Goal: Task Accomplishment & Management: Complete application form

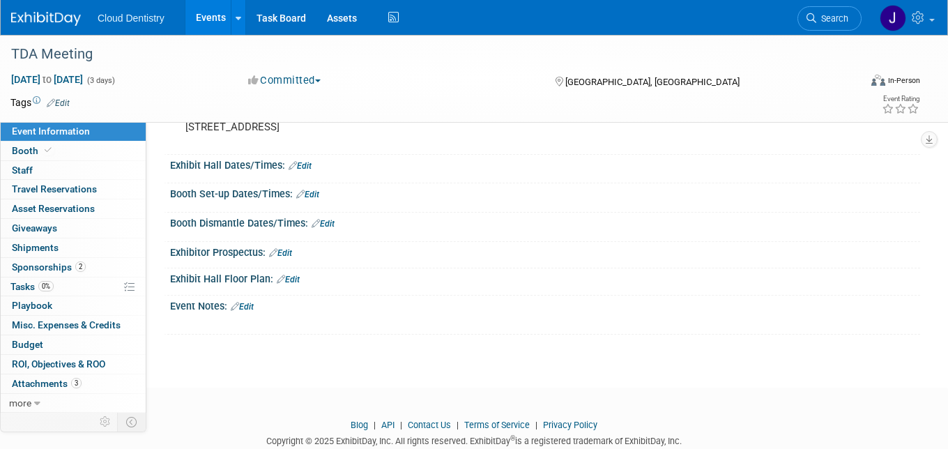
click at [204, 17] on link "Events" at bounding box center [210, 17] width 51 height 35
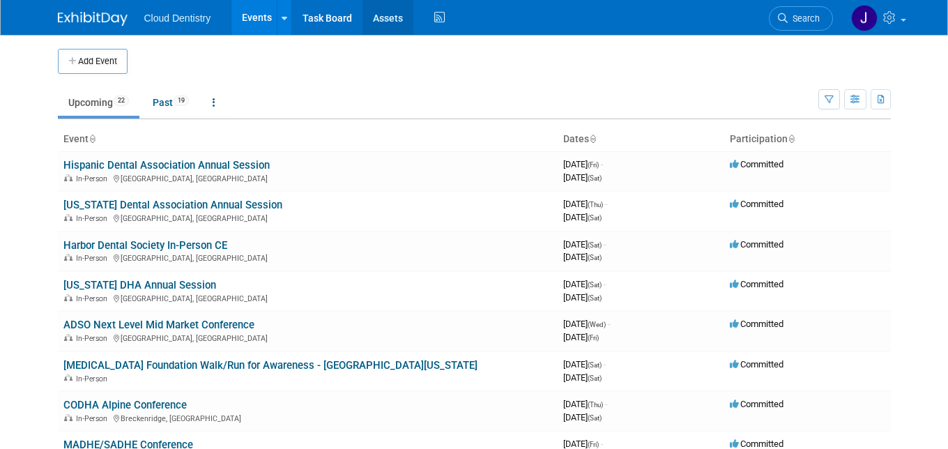
click at [369, 21] on link "Assets" at bounding box center [387, 17] width 51 height 35
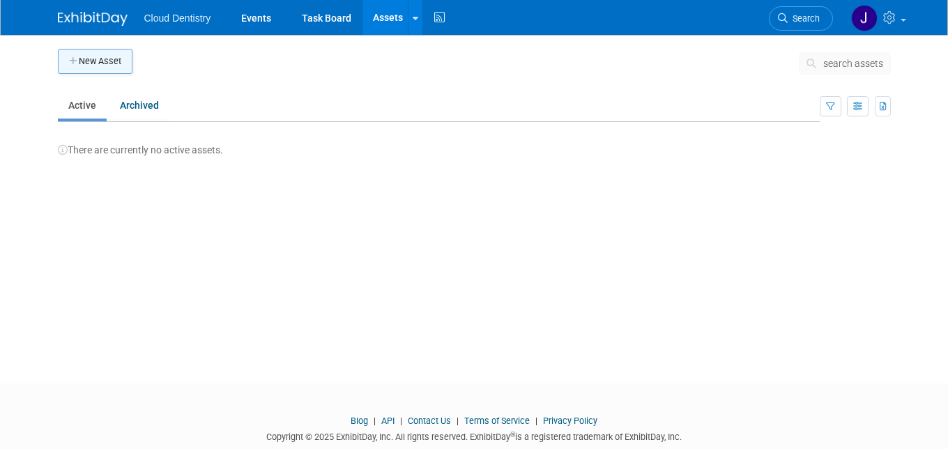
click at [101, 66] on button "New Asset" at bounding box center [95, 61] width 75 height 25
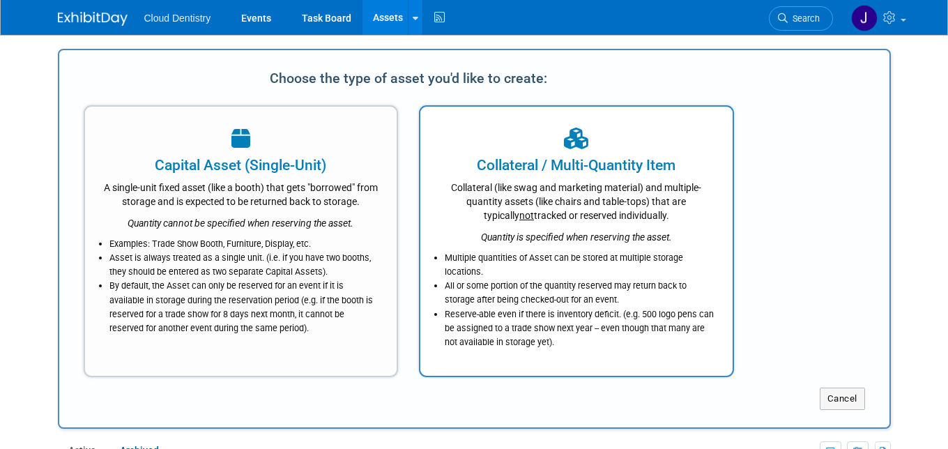
click at [542, 286] on li "All or some portion of the quantity reserved may return back to storage after b…" at bounding box center [580, 293] width 270 height 28
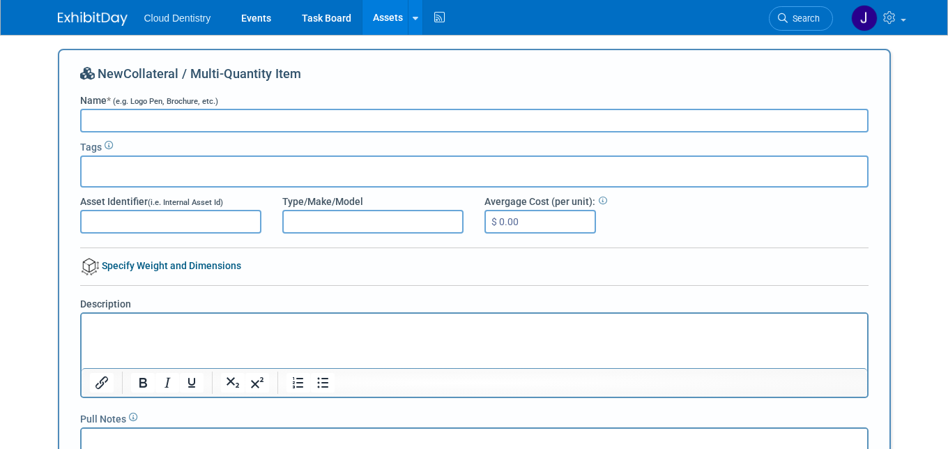
click at [129, 119] on input "Name * (e.g. Logo Pen, Brochure, etc.)" at bounding box center [474, 121] width 788 height 24
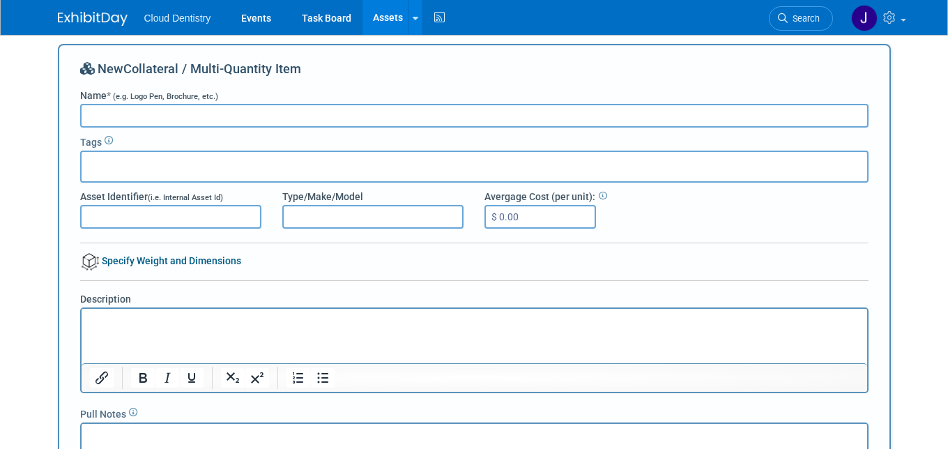
scroll to position [344, 0]
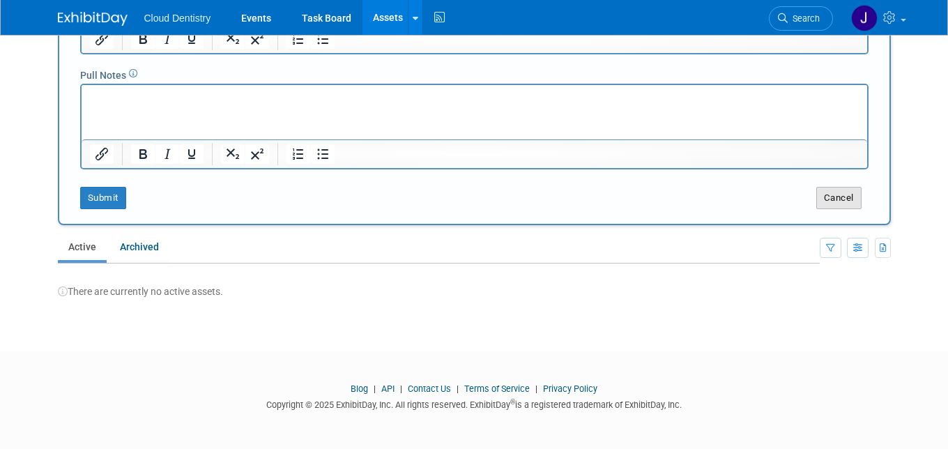
click at [845, 206] on button "Cancel" at bounding box center [838, 198] width 45 height 22
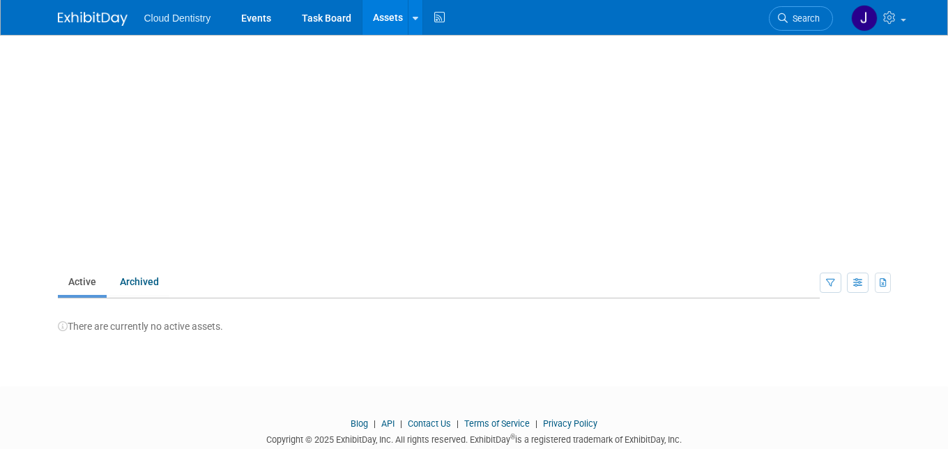
scroll to position [0, 0]
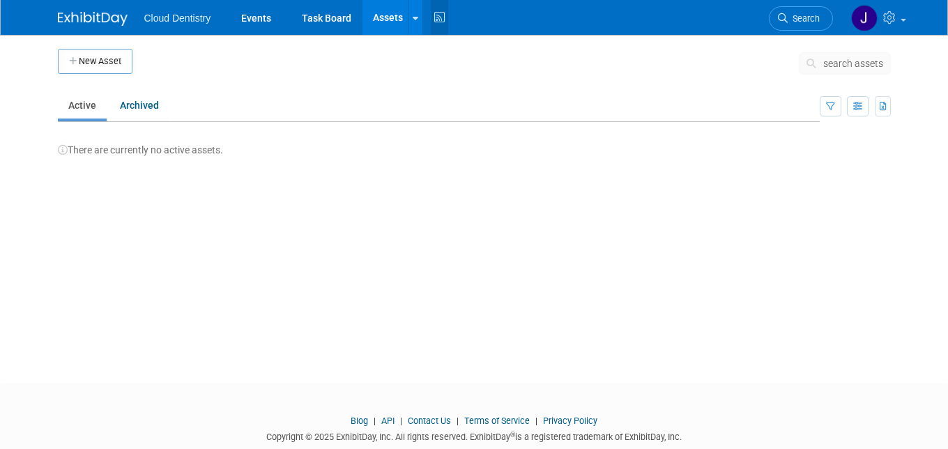
click at [431, 19] on icon at bounding box center [439, 18] width 17 height 22
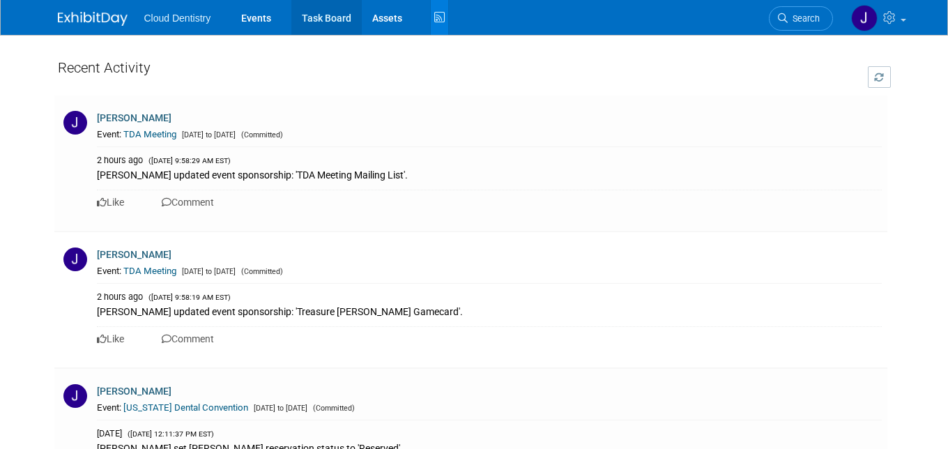
click at [330, 17] on link "Task Board" at bounding box center [326, 17] width 70 height 35
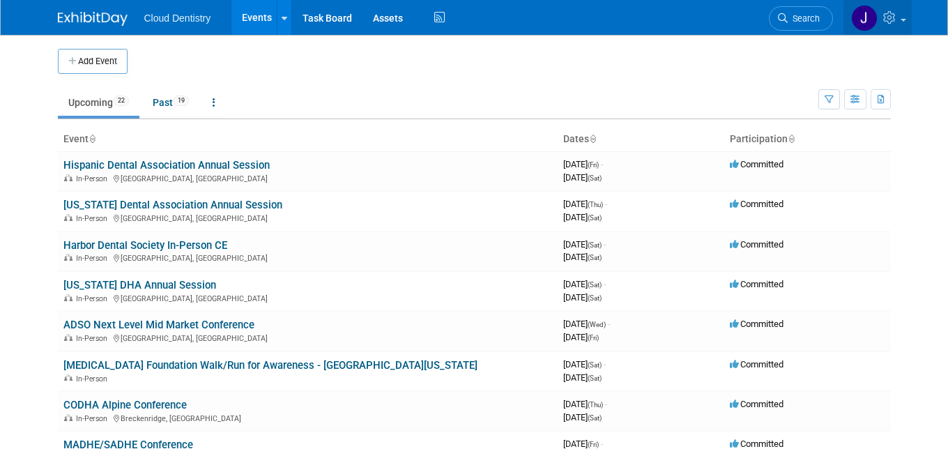
click at [908, 15] on link at bounding box center [877, 17] width 68 height 35
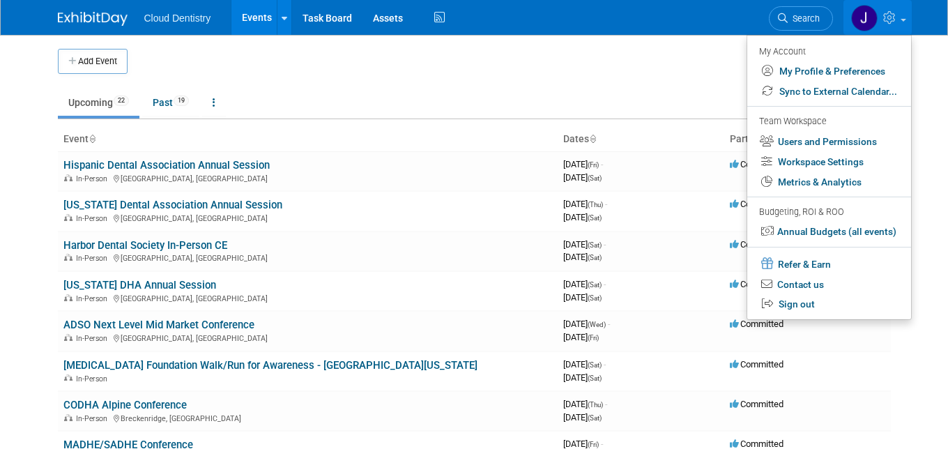
click at [234, 29] on link "Events" at bounding box center [256, 17] width 51 height 35
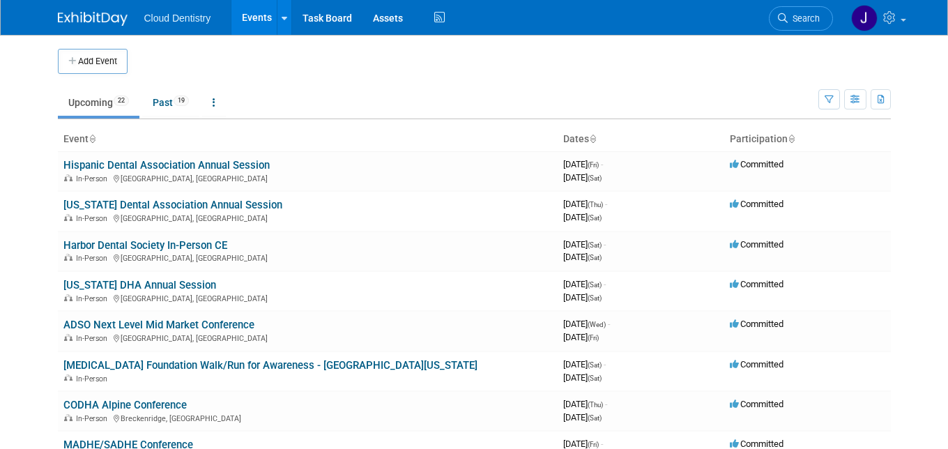
click at [247, 17] on link "Events" at bounding box center [256, 17] width 51 height 35
click at [93, 69] on button "Add Event" at bounding box center [93, 61] width 70 height 25
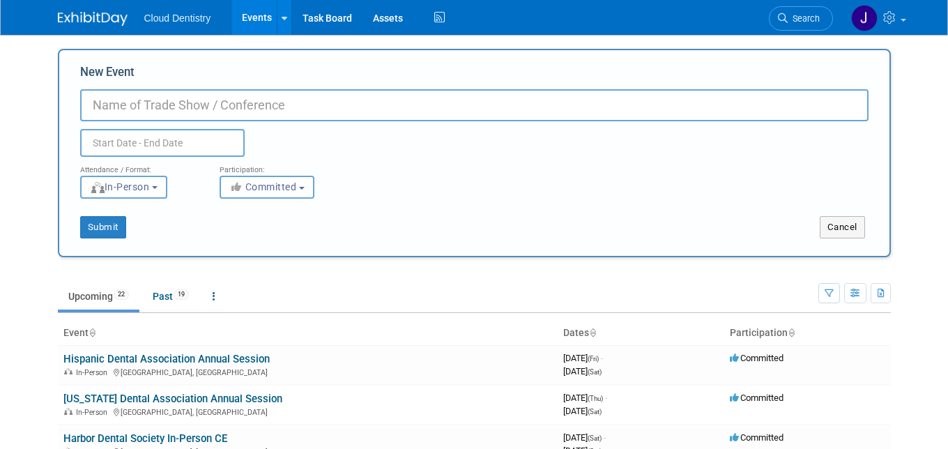
click at [187, 112] on input "New Event" at bounding box center [474, 105] width 788 height 32
type input "[US_STATE] Dental Conference"
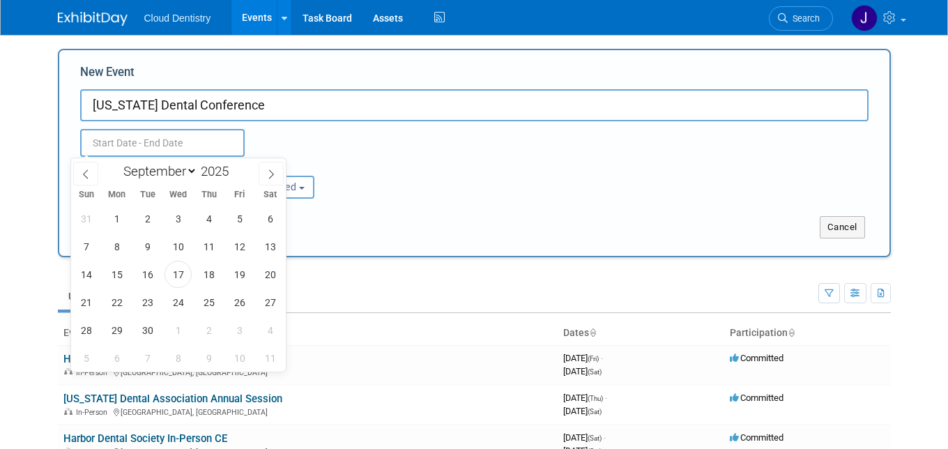
click at [144, 144] on input "text" at bounding box center [162, 143] width 165 height 28
click at [266, 178] on icon at bounding box center [271, 174] width 10 height 10
select select "11"
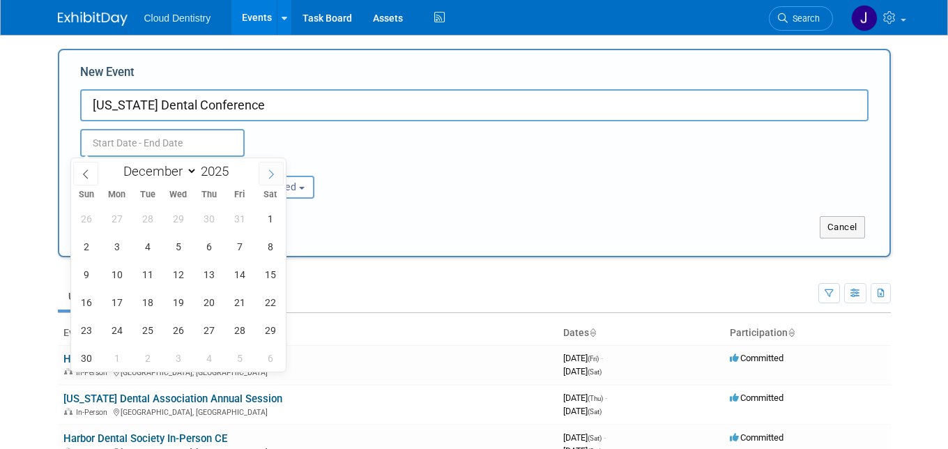
click at [266, 178] on icon at bounding box center [271, 174] width 10 height 10
type input "2026"
click at [266, 178] on icon at bounding box center [271, 174] width 10 height 10
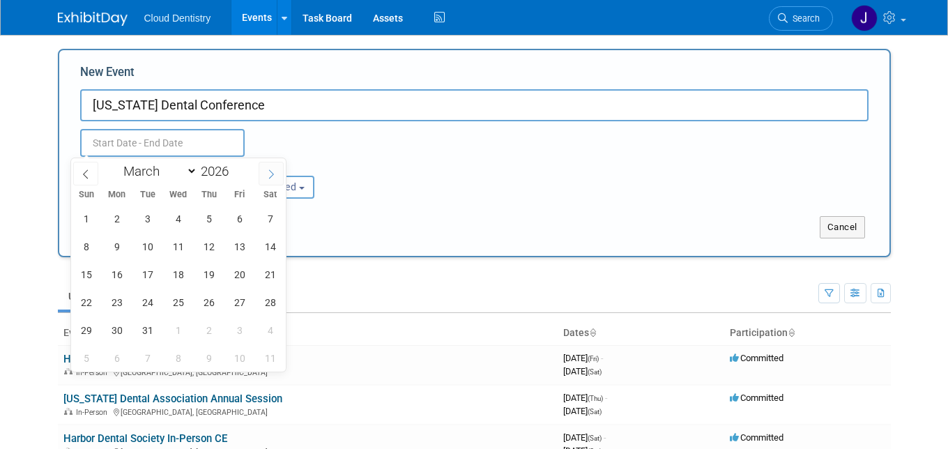
select select "3"
click at [207, 247] on span "9" at bounding box center [208, 246] width 27 height 27
click at [268, 248] on span "11" at bounding box center [270, 246] width 27 height 27
type input "[DATE] to [DATE]"
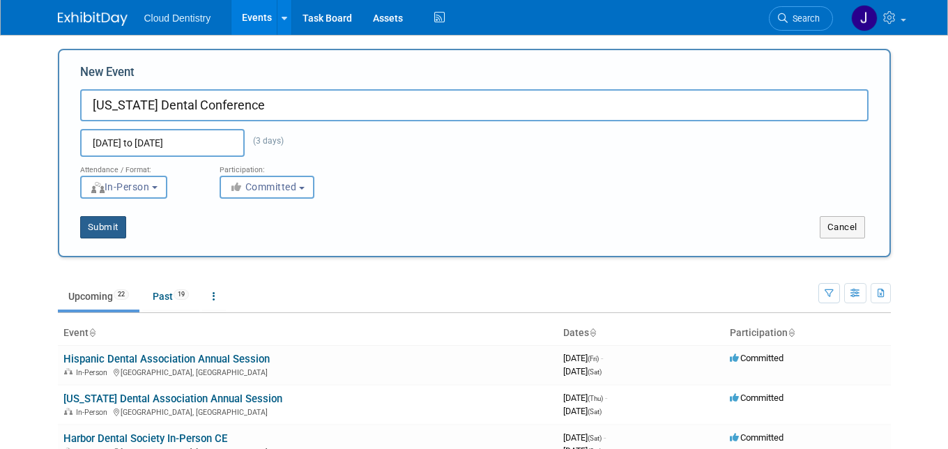
click at [88, 229] on button "Submit" at bounding box center [103, 227] width 46 height 22
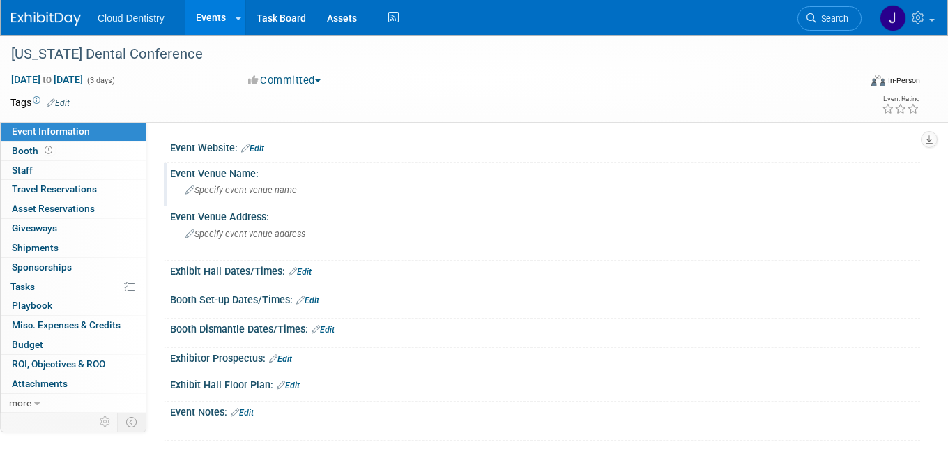
click at [266, 176] on div "Event Venue Name:" at bounding box center [545, 171] width 750 height 17
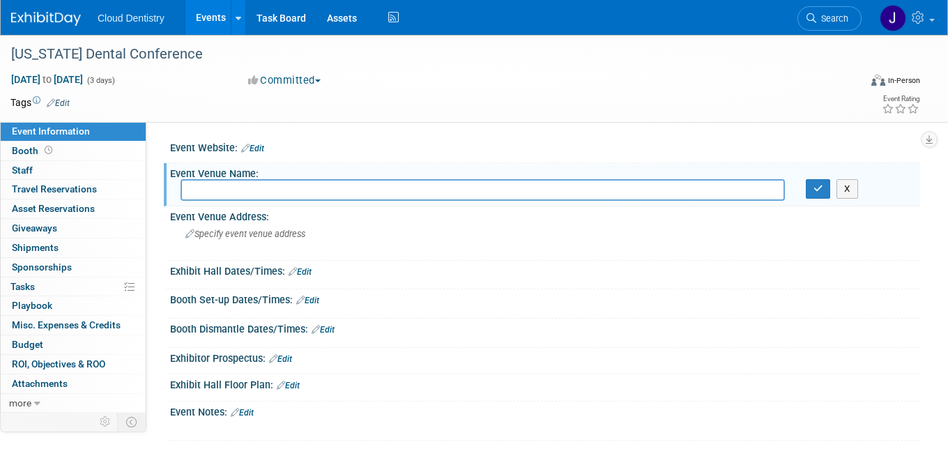
click at [217, 198] on input "text" at bounding box center [483, 190] width 604 height 22
type input "[US_STATE][GEOGRAPHIC_DATA]"
click at [818, 184] on icon "button" at bounding box center [818, 188] width 10 height 9
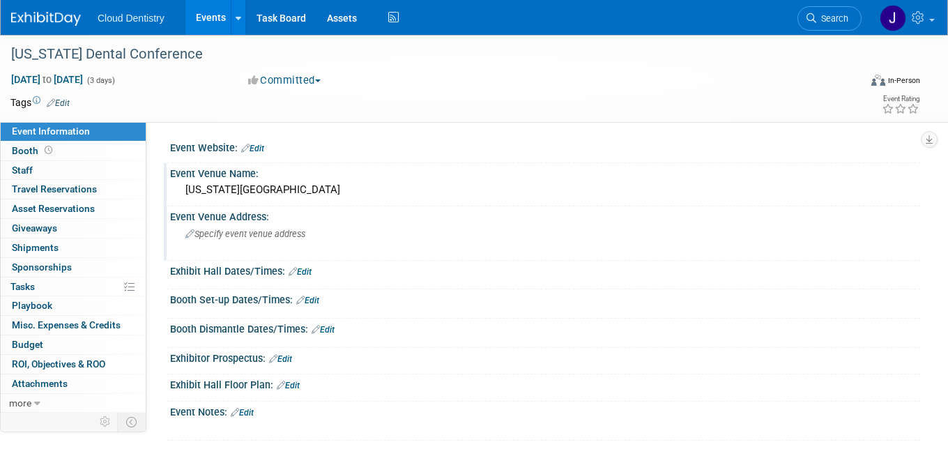
click at [254, 231] on span "Specify event venue address" at bounding box center [245, 234] width 120 height 10
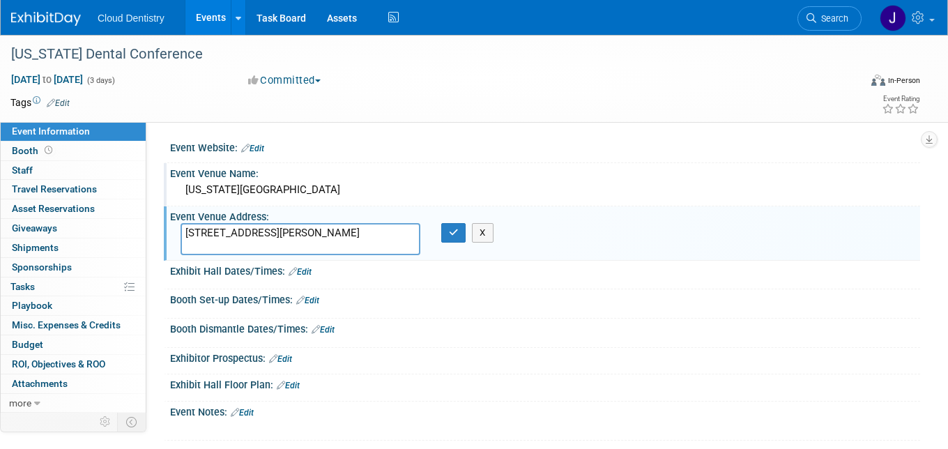
click at [349, 234] on textarea "[STREET_ADDRESS][PERSON_NAME]" at bounding box center [301, 239] width 240 height 32
type textarea "[STREET_ADDRESS][PERSON_NAME]"
click at [456, 237] on button "button" at bounding box center [453, 233] width 25 height 20
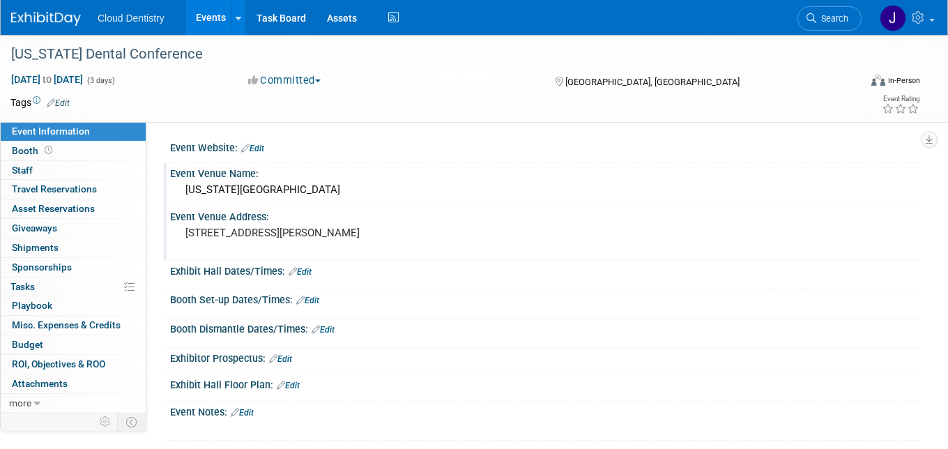
click at [224, 280] on div at bounding box center [545, 281] width 729 height 3
click at [310, 275] on link "Edit" at bounding box center [300, 272] width 23 height 10
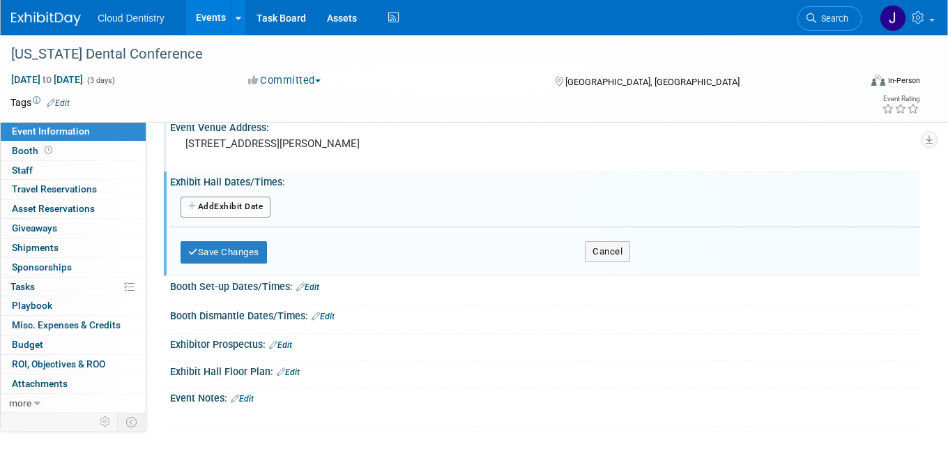
scroll to position [106, 0]
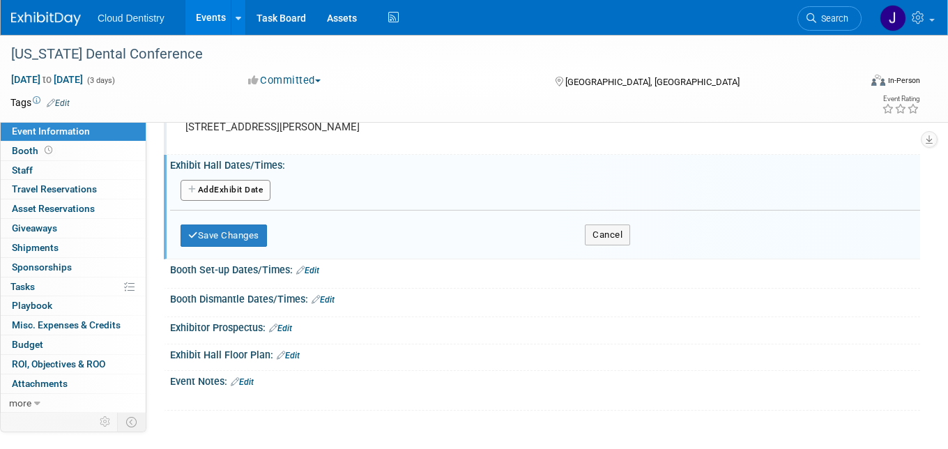
click at [259, 187] on button "Add Another Exhibit Date" at bounding box center [226, 190] width 90 height 21
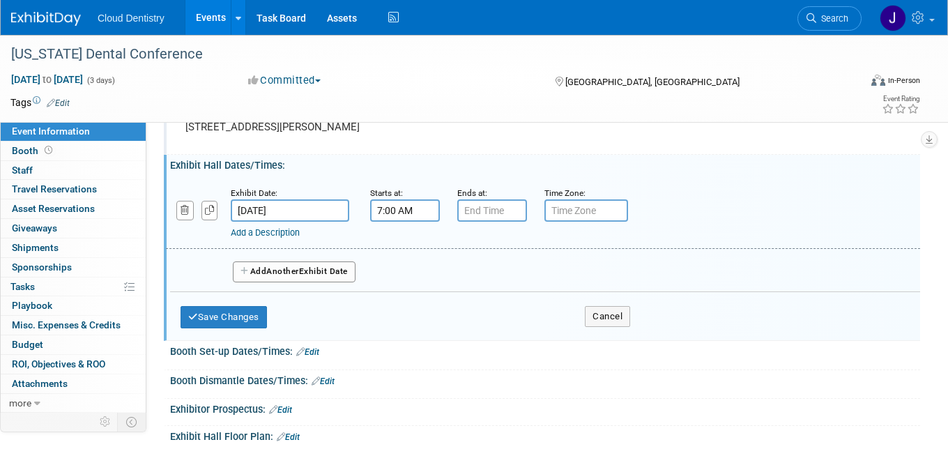
click at [423, 210] on input "7:00 AM" at bounding box center [405, 210] width 70 height 22
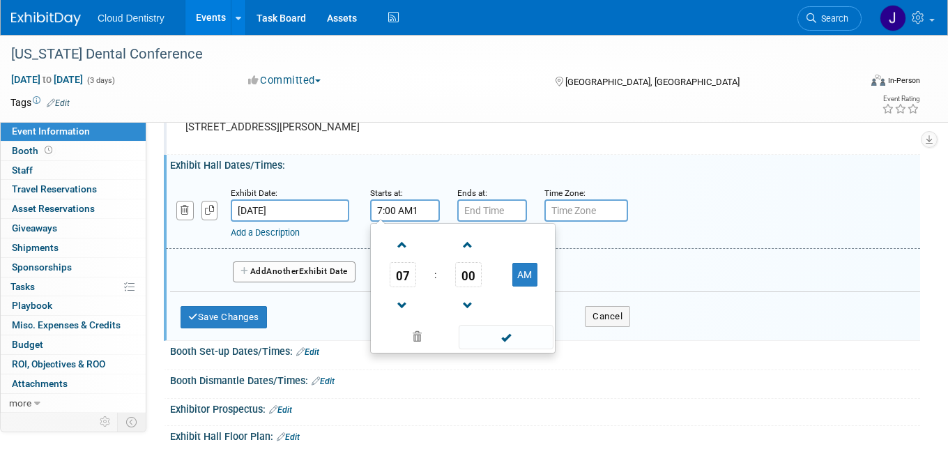
type input "7:00 AM11"
drag, startPoint x: 423, startPoint y: 213, endPoint x: 367, endPoint y: 210, distance: 56.6
click at [367, 211] on div "Starts at: 7:00 AM11 07 : 00 AM 12 01 02 03 04 05 06 07 08 09 10 11 00 05 10 15…" at bounding box center [403, 203] width 87 height 36
type input "11:00 AM"
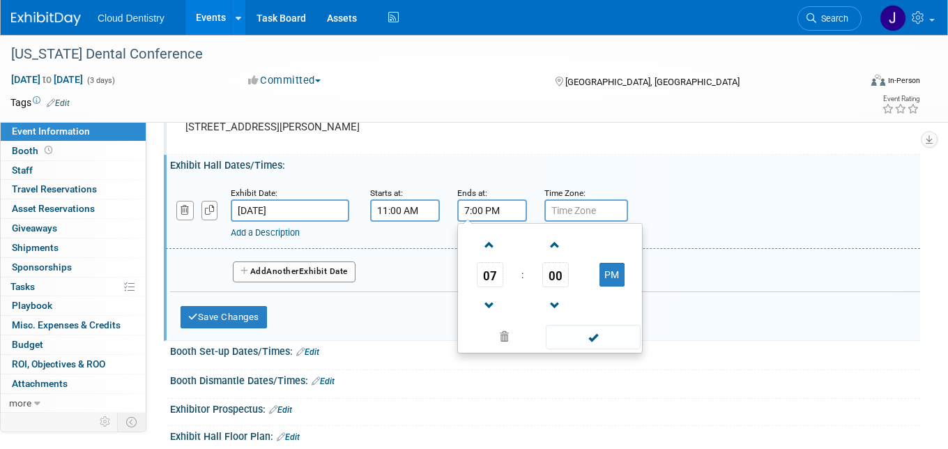
drag, startPoint x: 481, startPoint y: 211, endPoint x: 462, endPoint y: 211, distance: 18.8
click at [462, 211] on input "7:00 PM" at bounding box center [492, 210] width 70 height 22
type input "6:30 PM"
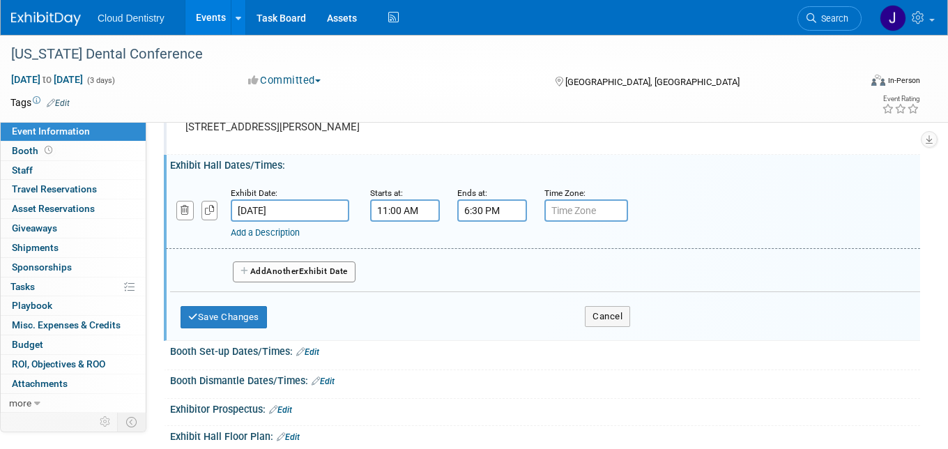
click at [610, 209] on input "text" at bounding box center [586, 210] width 84 height 22
click at [574, 213] on input "text" at bounding box center [586, 210] width 84 height 22
click at [578, 206] on input "text" at bounding box center [586, 210] width 84 height 22
type input "EST"
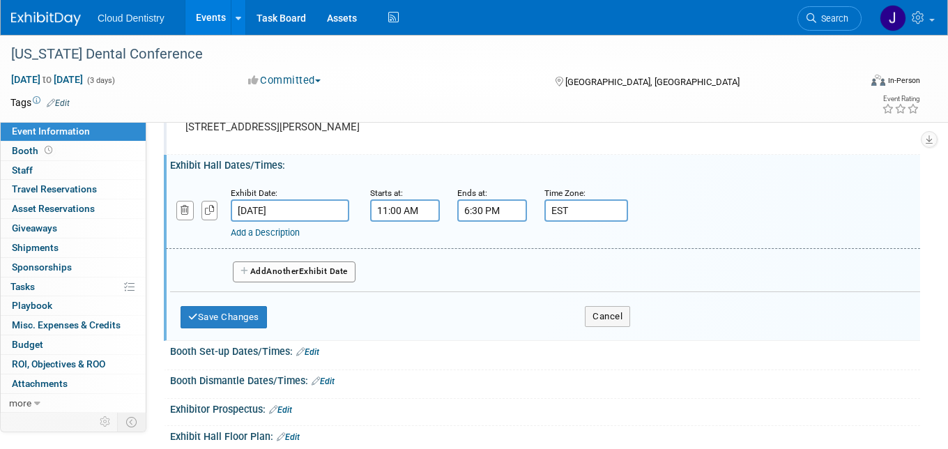
click at [441, 252] on div "Add Another Exhibit Date" at bounding box center [545, 267] width 750 height 37
click at [336, 271] on button "Add Another Exhibit Date" at bounding box center [294, 271] width 123 height 21
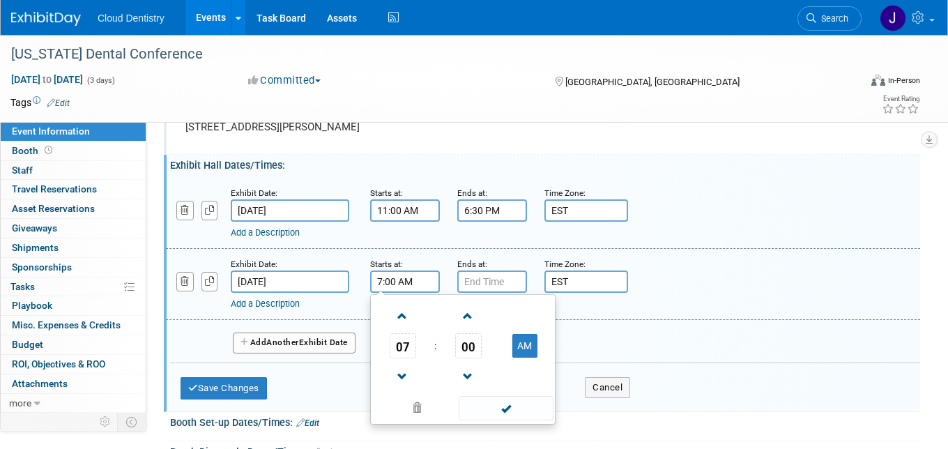
click at [395, 281] on input "7:00 AM" at bounding box center [405, 281] width 70 height 22
click at [408, 314] on span at bounding box center [402, 316] width 24 height 24
type input "9:00 AM"
click at [496, 286] on input "7:00 PM" at bounding box center [492, 281] width 70 height 22
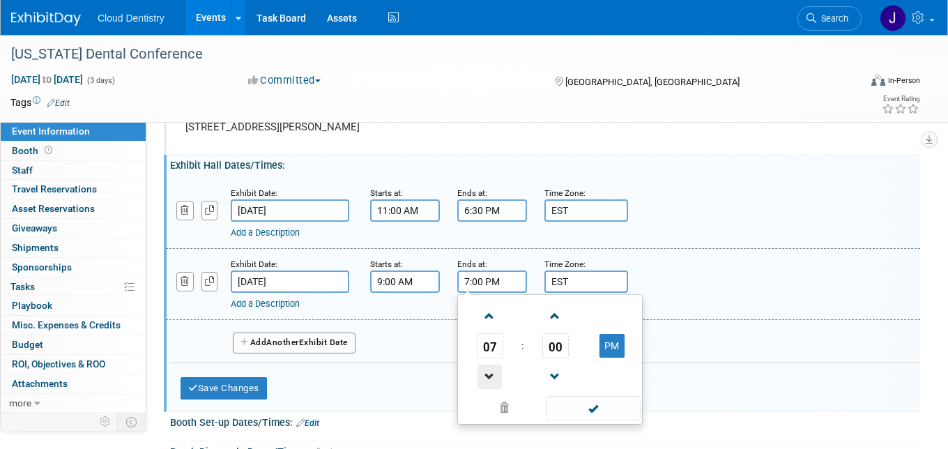
click at [485, 370] on span at bounding box center [490, 377] width 24 height 24
type input "5:00 PM"
click at [605, 406] on span at bounding box center [593, 408] width 94 height 24
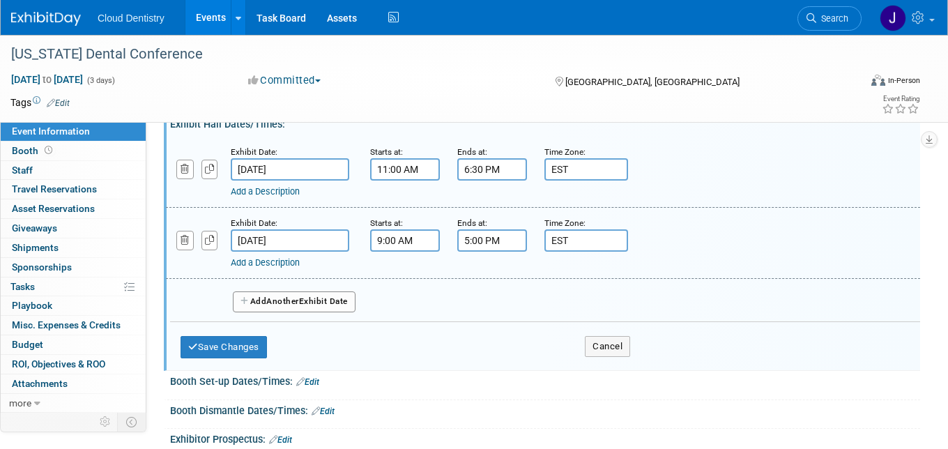
scroll to position [163, 0]
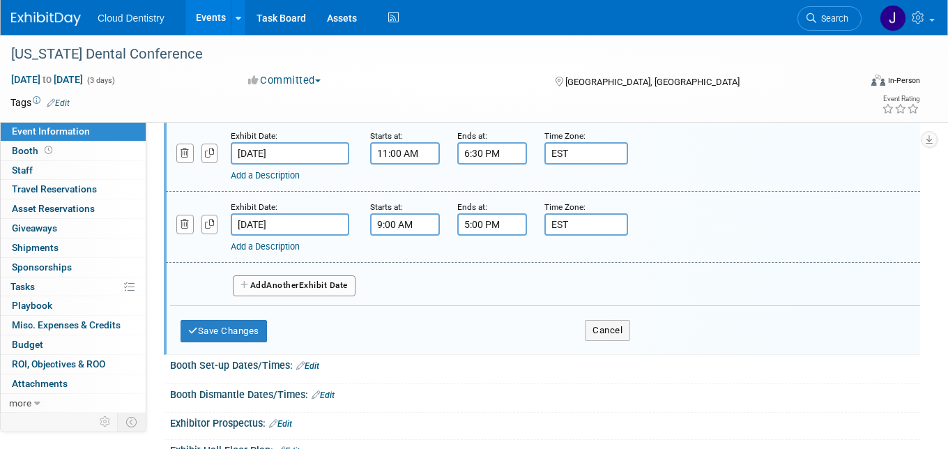
click at [245, 318] on div "Save Changes Cancel" at bounding box center [406, 327] width 450 height 43
click at [226, 338] on button "Save Changes" at bounding box center [224, 331] width 86 height 22
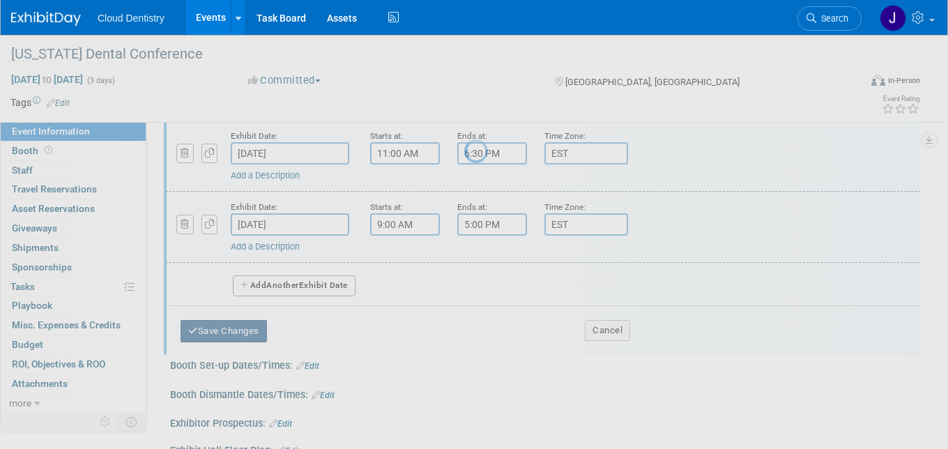
scroll to position [139, 0]
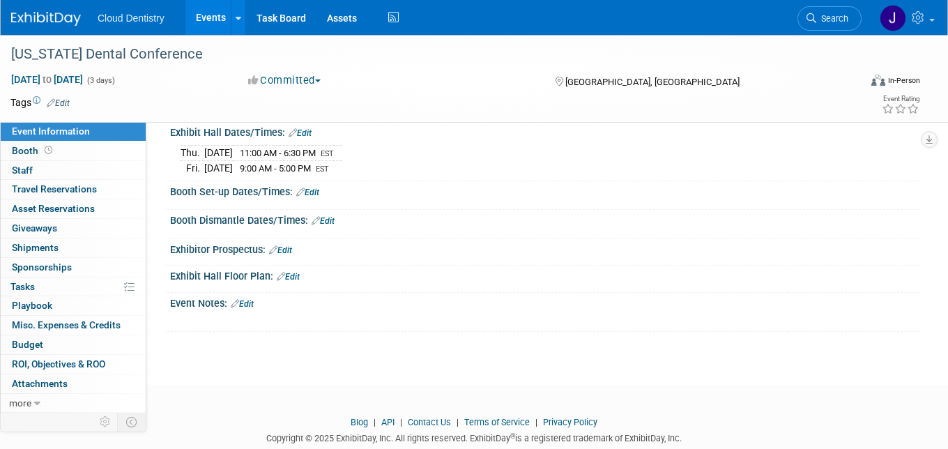
click at [290, 251] on link "Edit" at bounding box center [280, 250] width 23 height 10
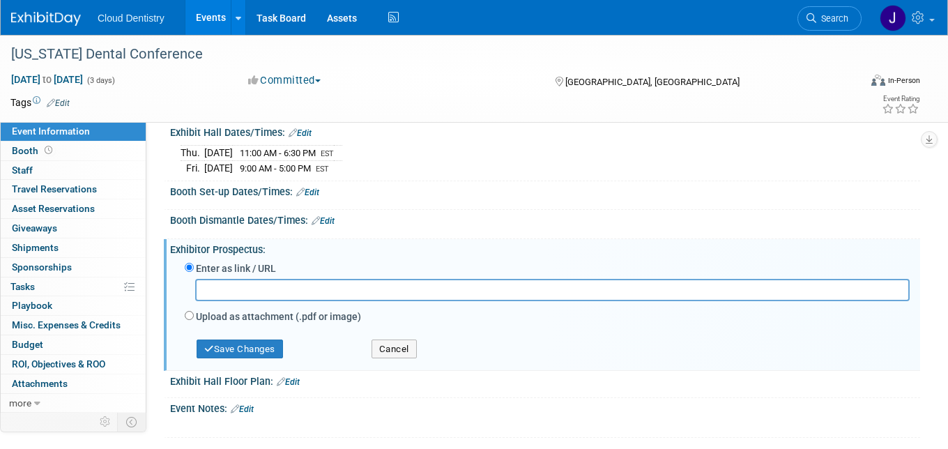
click at [201, 315] on label "Upload as attachment (.pdf or image)" at bounding box center [278, 317] width 165 height 14
click at [194, 315] on input "Upload as attachment (.pdf or image)" at bounding box center [189, 315] width 9 height 9
radio input "true"
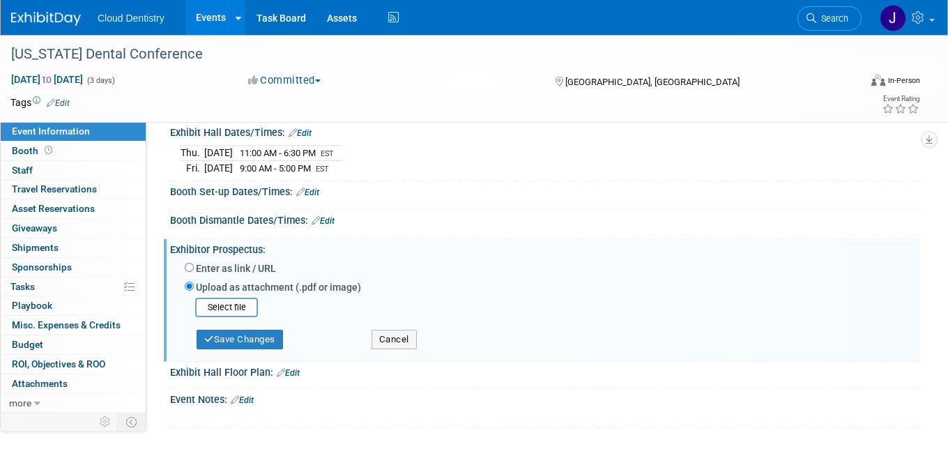
click at [233, 351] on div "Save Changes Cancel" at bounding box center [547, 336] width 725 height 39
click at [240, 296] on div "Upload as attachment (.pdf or image)" at bounding box center [547, 288] width 725 height 19
click at [239, 305] on input "file" at bounding box center [174, 307] width 166 height 17
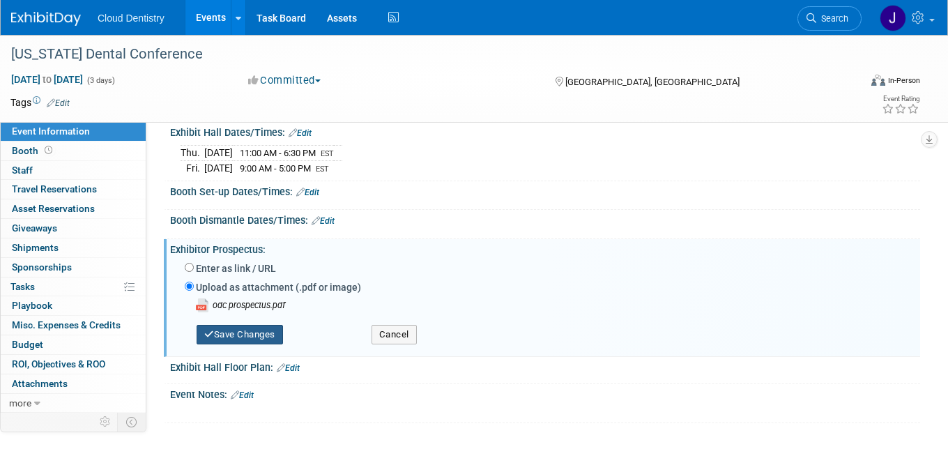
click at [268, 335] on button "Save Changes" at bounding box center [240, 335] width 86 height 20
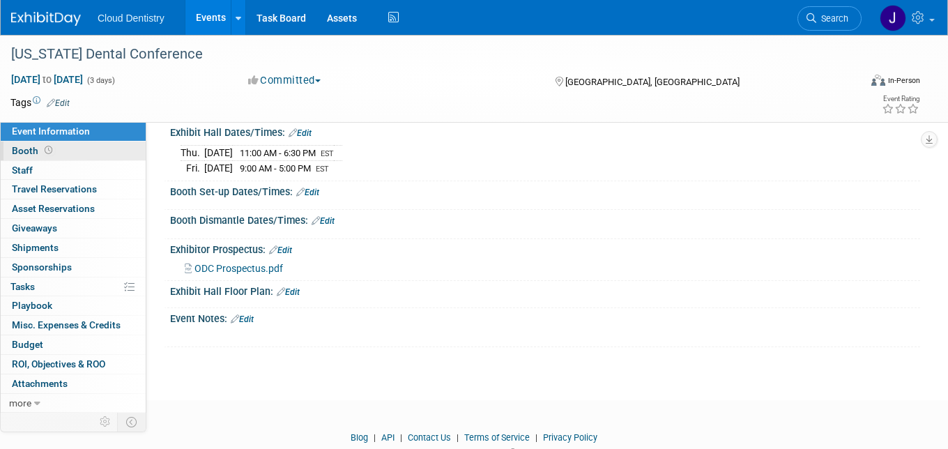
click at [91, 147] on link "Booth" at bounding box center [73, 151] width 145 height 19
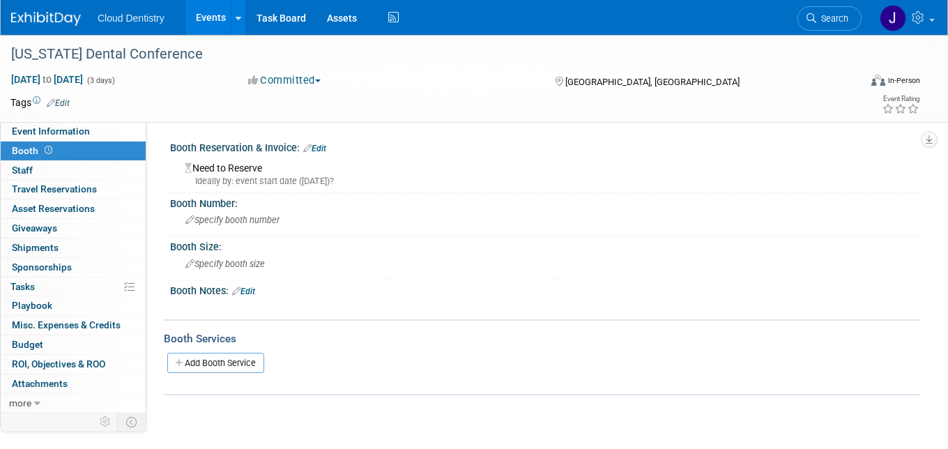
click at [235, 166] on div "Need to Reserve Ideally by: event start date ([DATE])?" at bounding box center [545, 173] width 729 height 30
click at [320, 148] on link "Edit" at bounding box center [314, 149] width 23 height 10
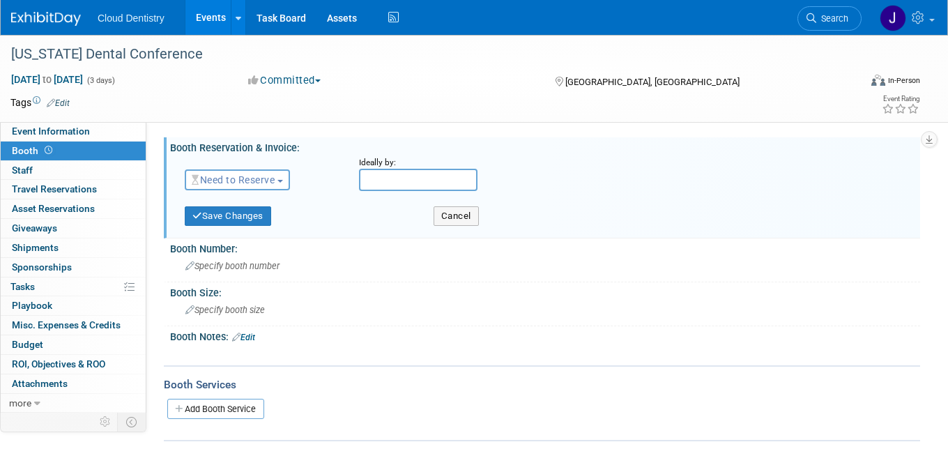
click at [265, 173] on button "Need to Reserve" at bounding box center [237, 179] width 105 height 21
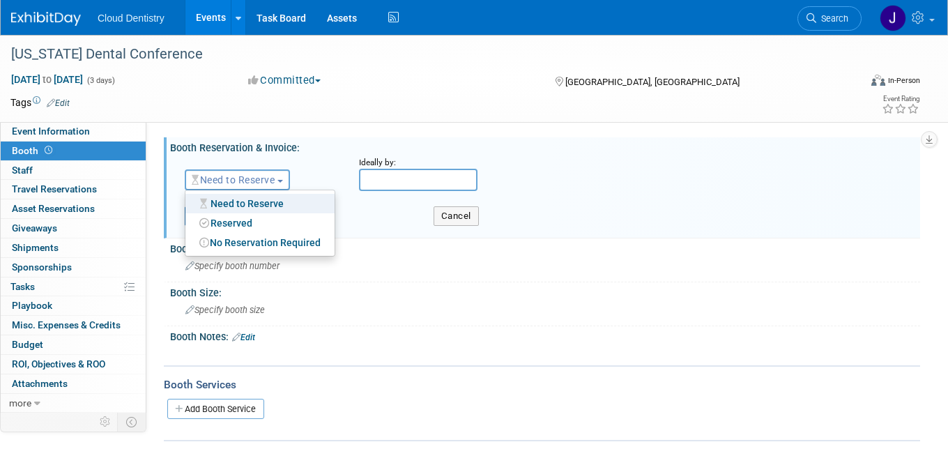
click at [269, 179] on span "Need to Reserve" at bounding box center [233, 179] width 83 height 11
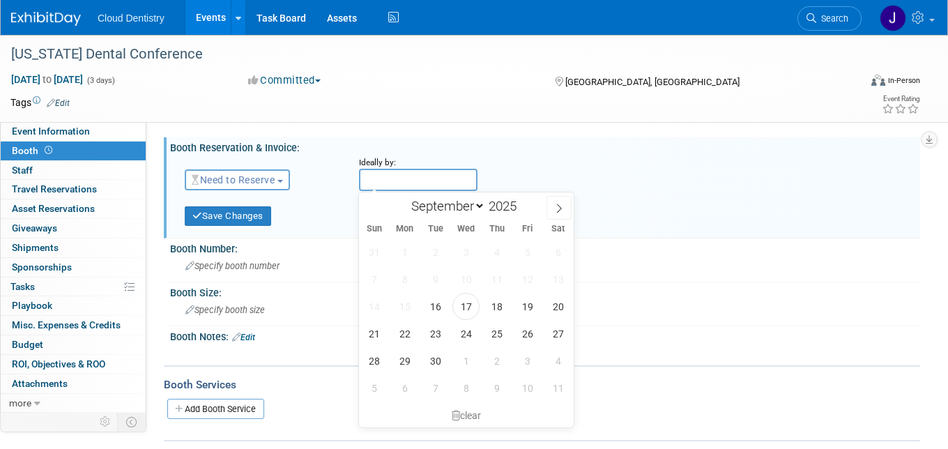
click at [429, 179] on input "text" at bounding box center [418, 180] width 119 height 22
click at [436, 359] on span "30" at bounding box center [435, 360] width 27 height 27
type input "[DATE]"
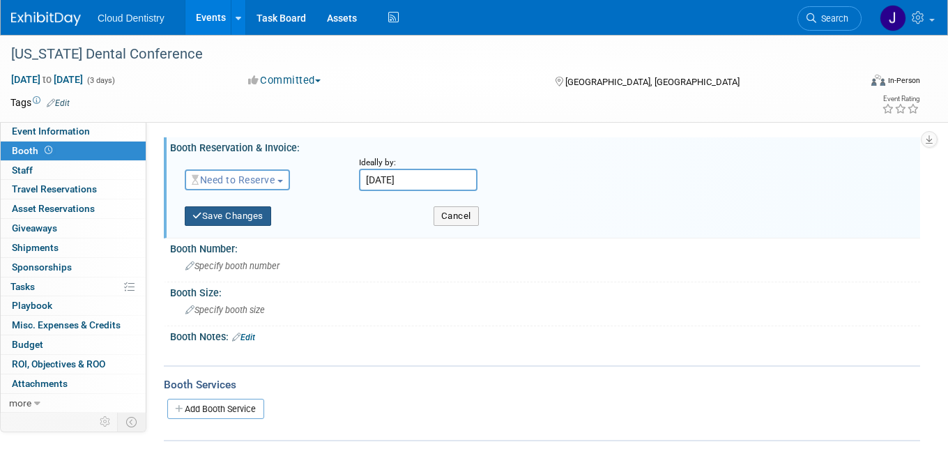
click at [241, 215] on button "Save Changes" at bounding box center [228, 216] width 86 height 20
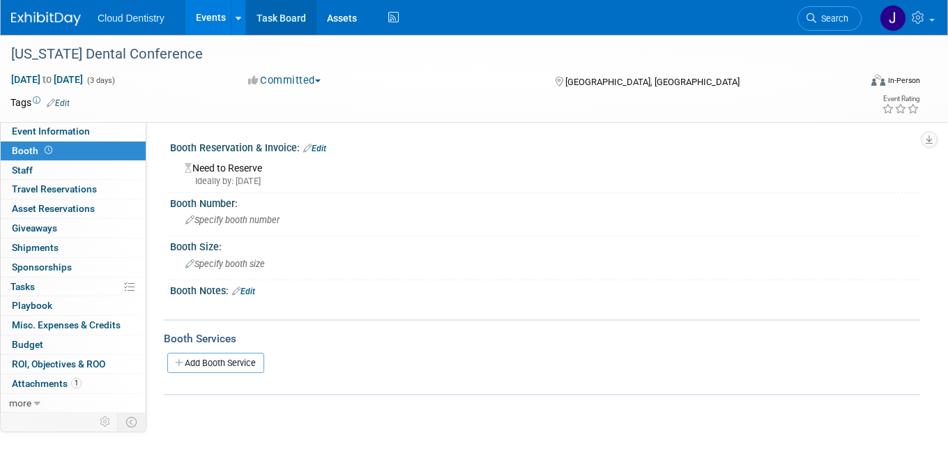
click at [287, 15] on link "Task Board" at bounding box center [281, 17] width 70 height 35
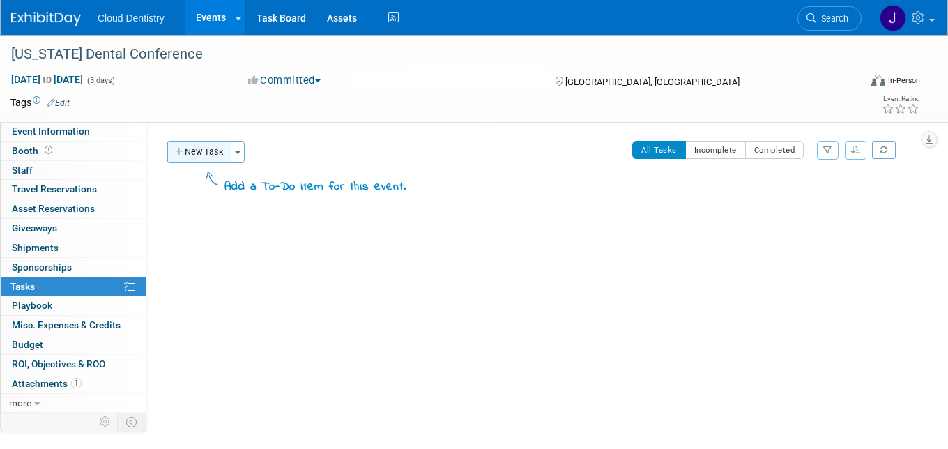
click at [189, 155] on button "New Task" at bounding box center [199, 152] width 64 height 22
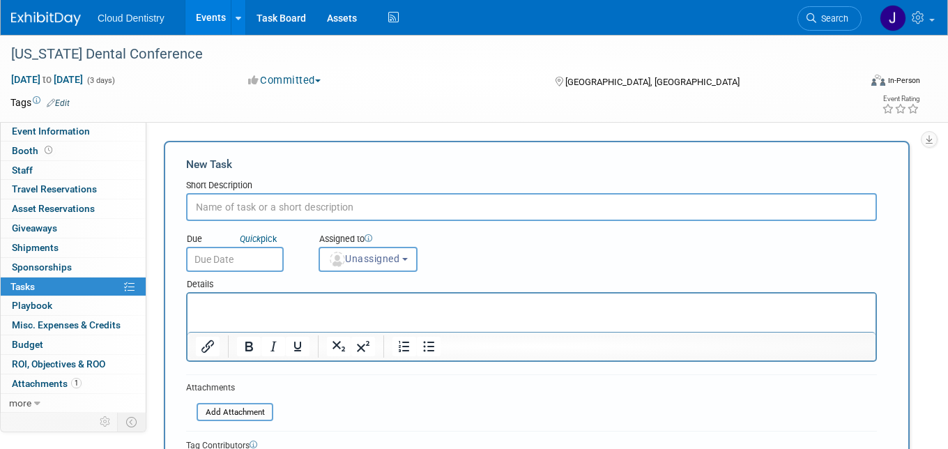
click at [390, 207] on input "text" at bounding box center [531, 207] width 691 height 28
type input "Follow up about securing booth"
click at [236, 254] on input "text" at bounding box center [235, 259] width 98 height 25
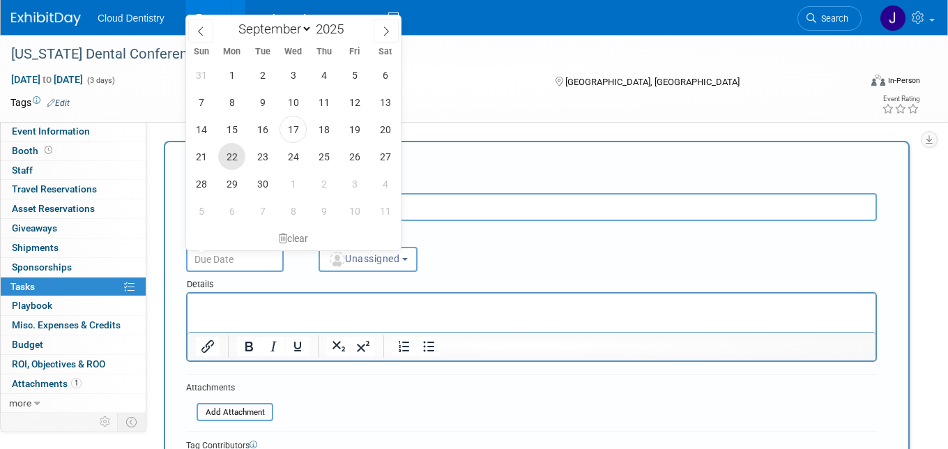
click at [229, 164] on span "22" at bounding box center [231, 156] width 27 height 27
type input "Sep 22, 2025"
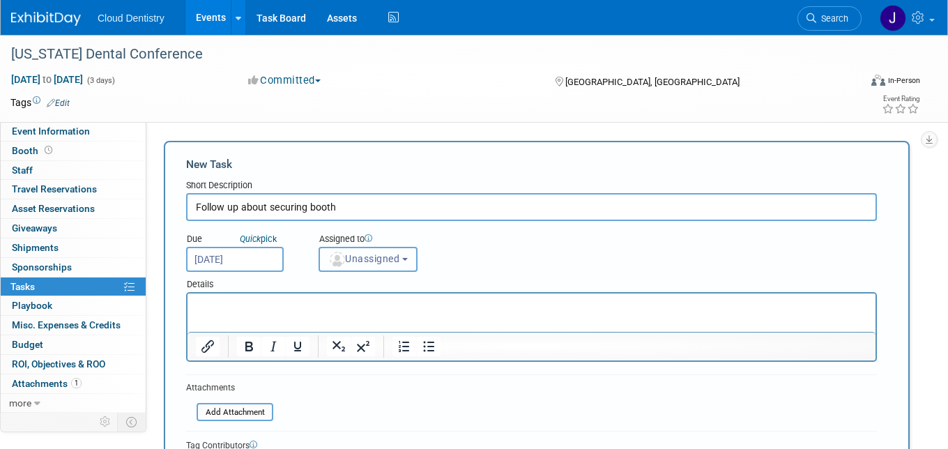
click at [350, 257] on span "Unassigned" at bounding box center [363, 258] width 71 height 11
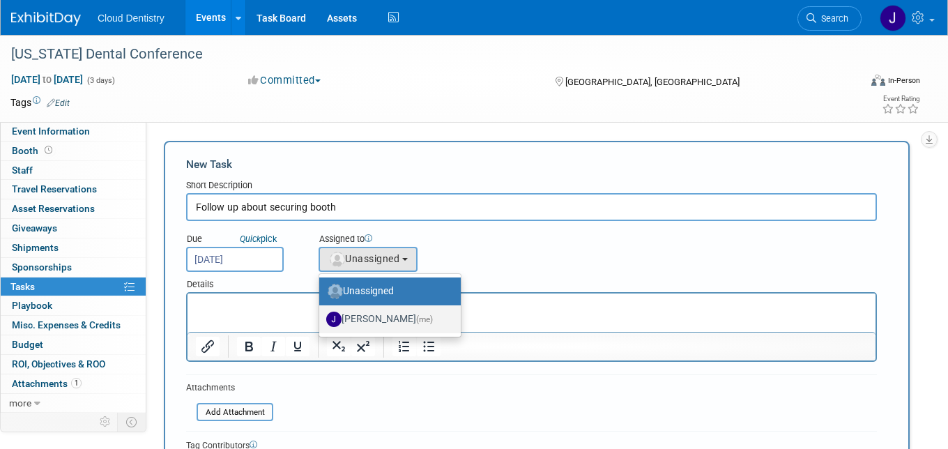
click at [374, 319] on label "Jessica Estrada (me)" at bounding box center [386, 319] width 121 height 22
click at [321, 319] on input "Jessica Estrada (me)" at bounding box center [316, 317] width 9 height 9
select select "8400ef51-4aca-4330-8880-468bfad11e00"
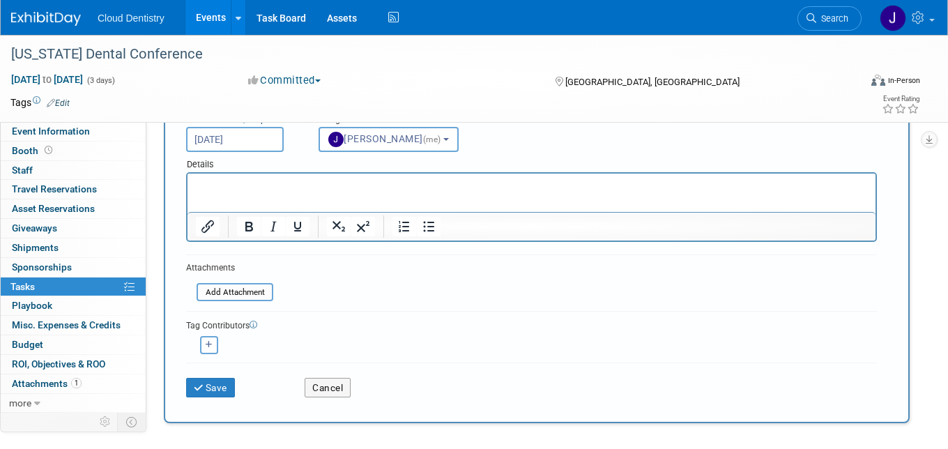
scroll to position [148, 0]
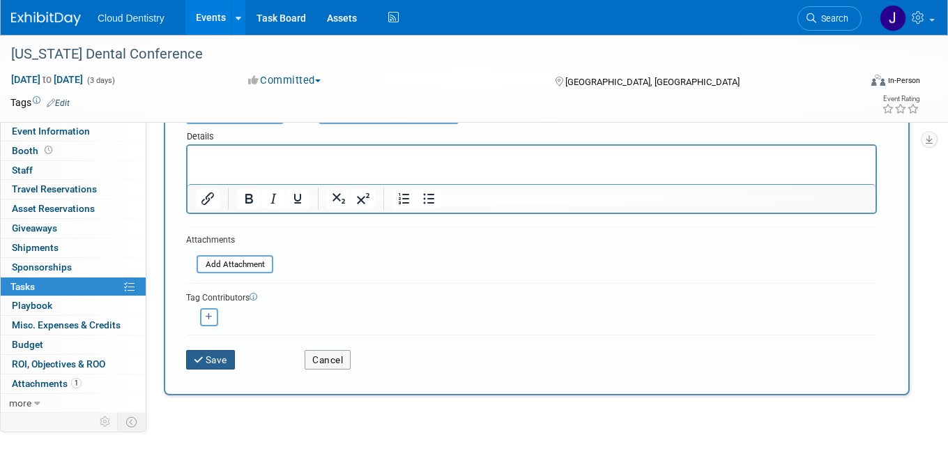
click at [213, 359] on button "Save" at bounding box center [210, 360] width 49 height 20
